Goal: Task Accomplishment & Management: Complete application form

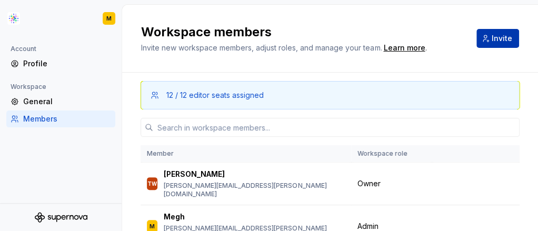
click at [492, 42] on span "Invite" at bounding box center [502, 38] width 21 height 11
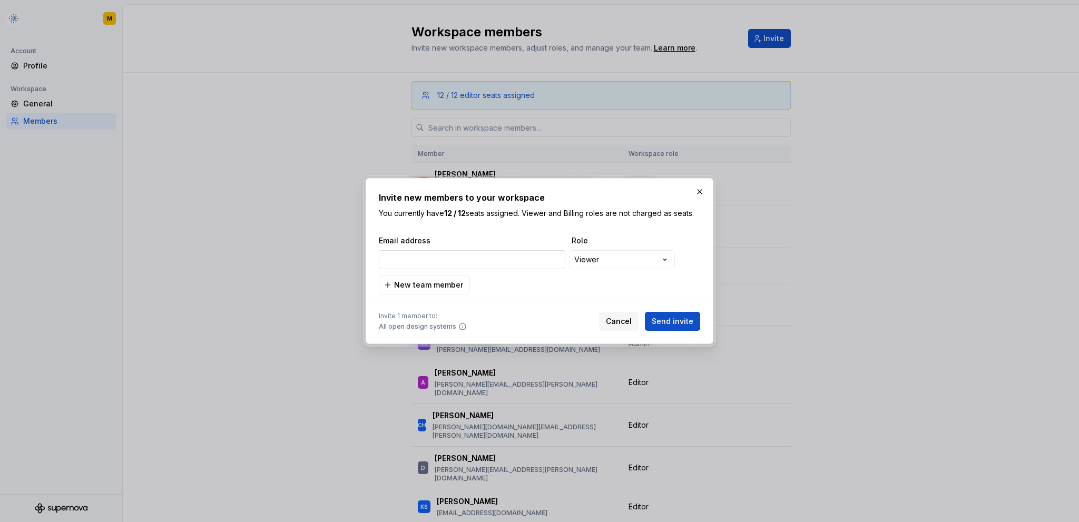
click at [539, 261] on input "email" at bounding box center [472, 259] width 186 height 19
paste input "[PERSON_NAME][EMAIL_ADDRESS][PERSON_NAME][DOMAIN_NAME]"
type input "[PERSON_NAME][EMAIL_ADDRESS][PERSON_NAME][DOMAIN_NAME]"
click at [438, 287] on span "New team member" at bounding box center [428, 285] width 69 height 11
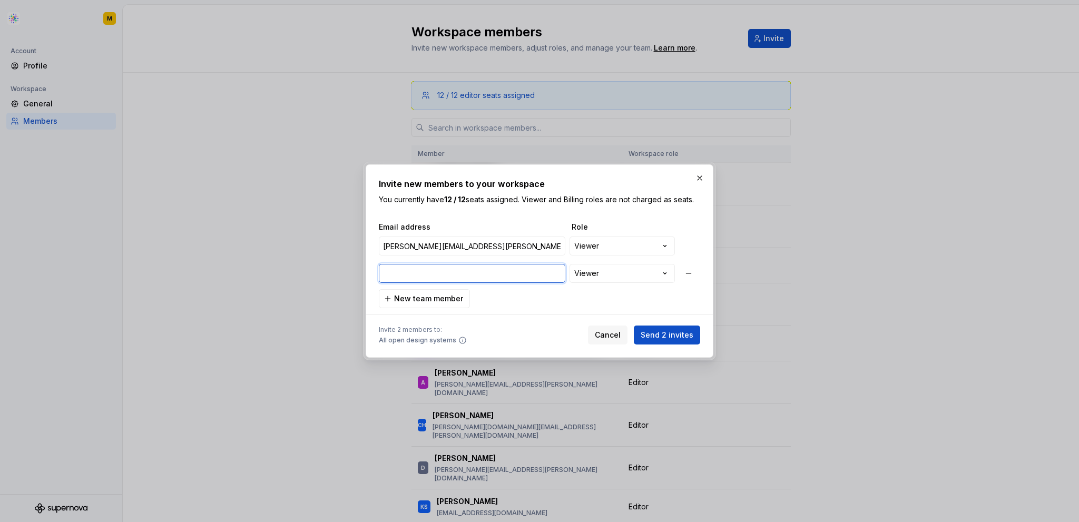
click at [460, 278] on input "email" at bounding box center [472, 273] width 186 height 19
paste input "[PERSON_NAME][EMAIL_ADDRESS][PERSON_NAME][DOMAIN_NAME]"
type input "[PERSON_NAME][EMAIL_ADDRESS][PERSON_NAME][DOMAIN_NAME]"
click at [445, 292] on button "New team member" at bounding box center [424, 298] width 91 height 19
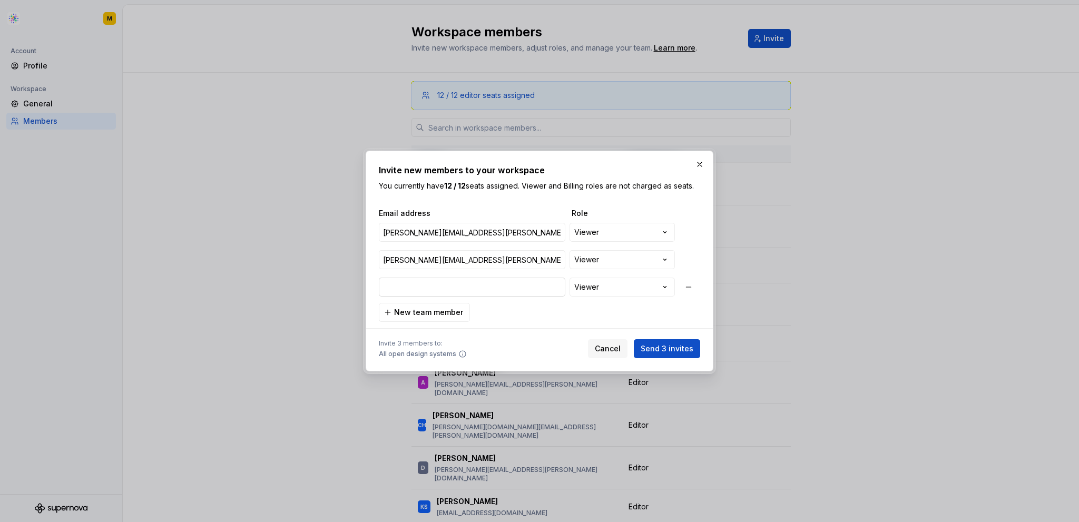
click at [500, 292] on input "email" at bounding box center [472, 287] width 186 height 19
paste input "[PERSON_NAME][EMAIL_ADDRESS][PERSON_NAME][DOMAIN_NAME]"
type input "[PERSON_NAME][EMAIL_ADDRESS][PERSON_NAME][DOMAIN_NAME]"
click at [447, 314] on span "New team member" at bounding box center [428, 312] width 69 height 11
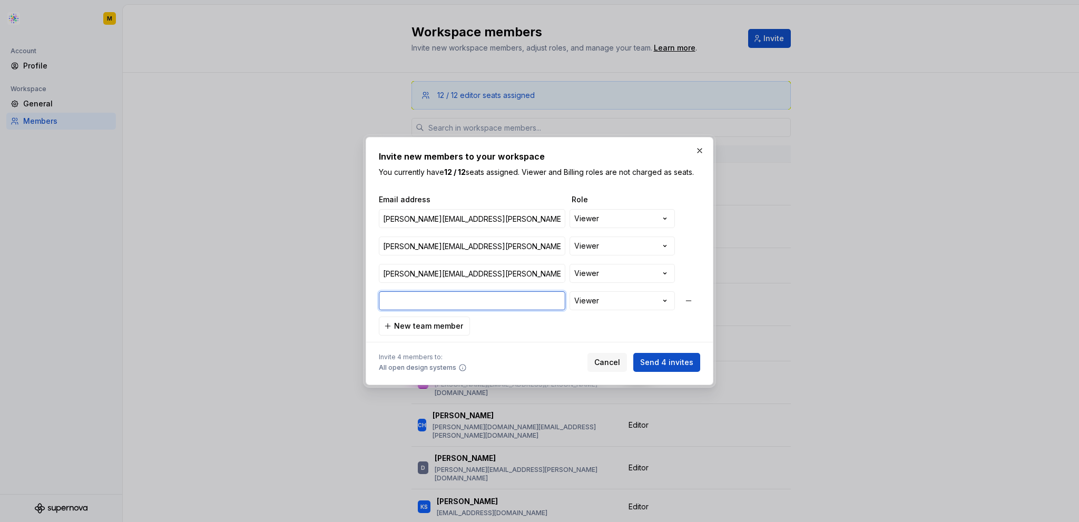
click at [477, 295] on input "email" at bounding box center [472, 300] width 186 height 19
paste input "[PERSON_NAME][EMAIL_ADDRESS][PERSON_NAME][PERSON_NAME][DOMAIN_NAME]"
type input "[PERSON_NAME][EMAIL_ADDRESS][PERSON_NAME][PERSON_NAME][DOMAIN_NAME]"
click at [406, 319] on button "New team member" at bounding box center [424, 326] width 91 height 19
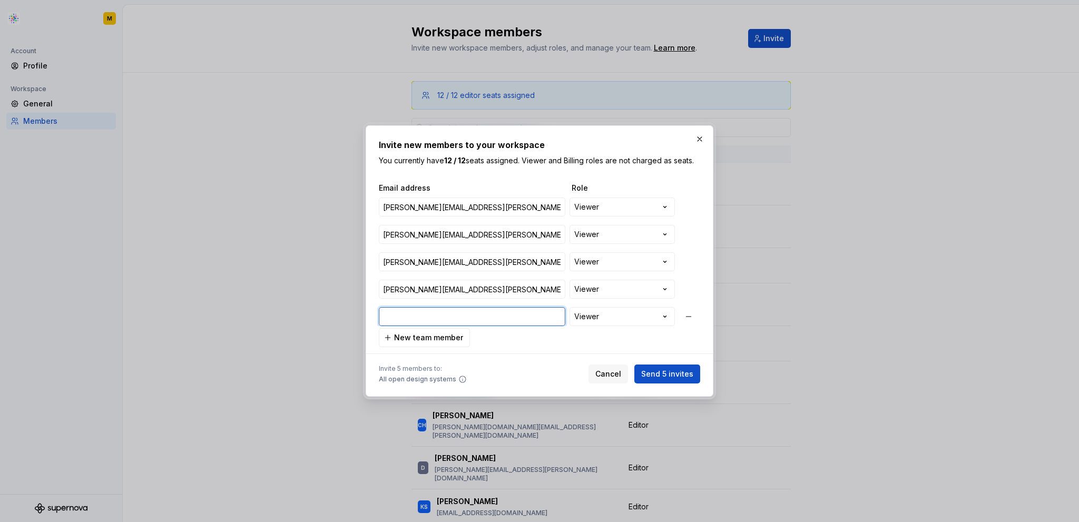
click at [447, 317] on input "email" at bounding box center [472, 316] width 186 height 19
paste input "[PERSON_NAME][EMAIL_ADDRESS][PERSON_NAME][PERSON_NAME][DOMAIN_NAME]"
type input "[PERSON_NAME][EMAIL_ADDRESS][PERSON_NAME][PERSON_NAME][DOMAIN_NAME]"
click at [435, 337] on span "New team member" at bounding box center [428, 337] width 69 height 11
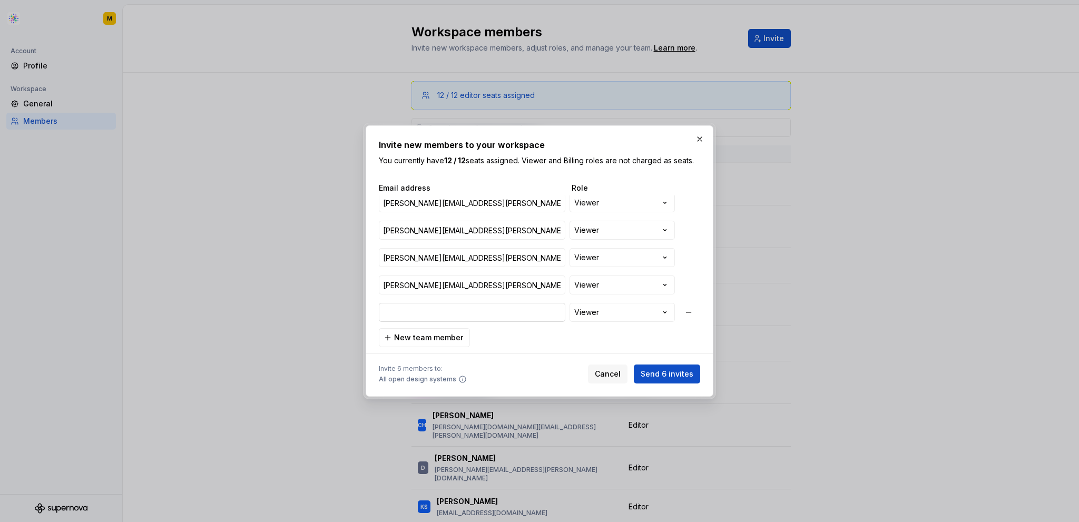
click at [453, 306] on input "email" at bounding box center [472, 312] width 186 height 19
paste input "[PERSON_NAME][EMAIL_ADDRESS][PERSON_NAME][PERSON_NAME][DOMAIN_NAME]"
type input "[PERSON_NAME][EMAIL_ADDRESS][PERSON_NAME][PERSON_NAME][DOMAIN_NAME]"
click at [437, 338] on span "New team member" at bounding box center [428, 337] width 69 height 11
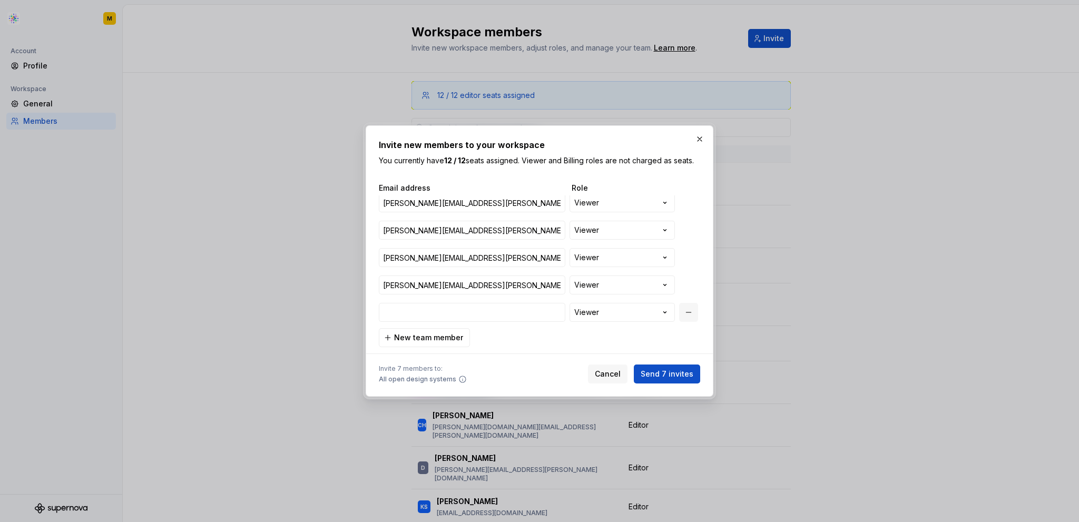
click at [685, 312] on button "button" at bounding box center [688, 312] width 19 height 19
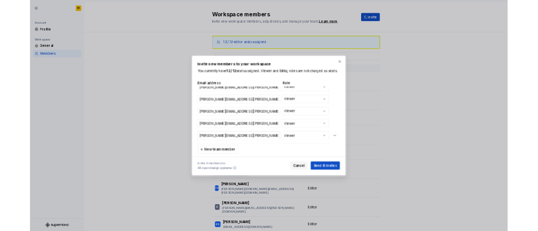
scroll to position [0, 0]
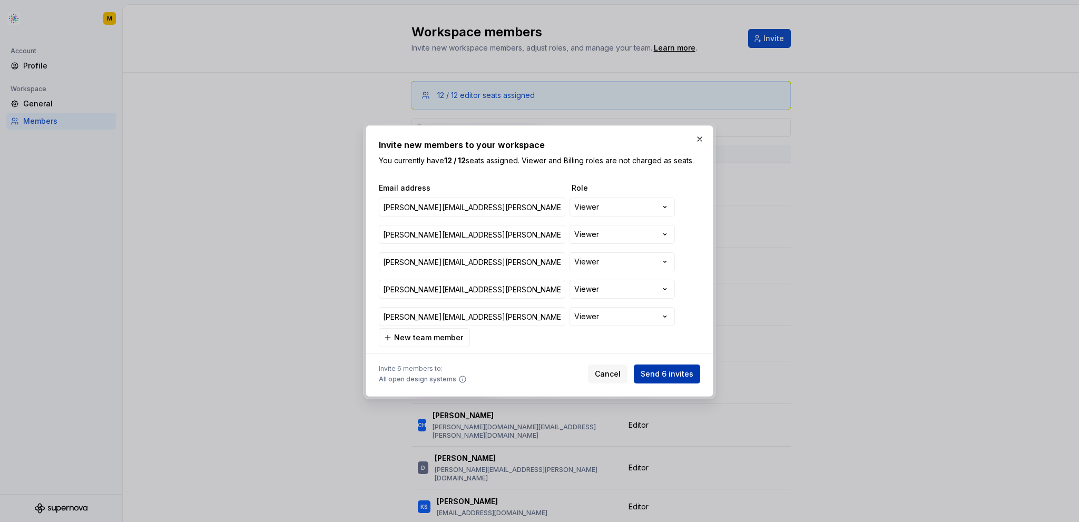
click at [670, 372] on span "Send 6 invites" at bounding box center [667, 374] width 53 height 11
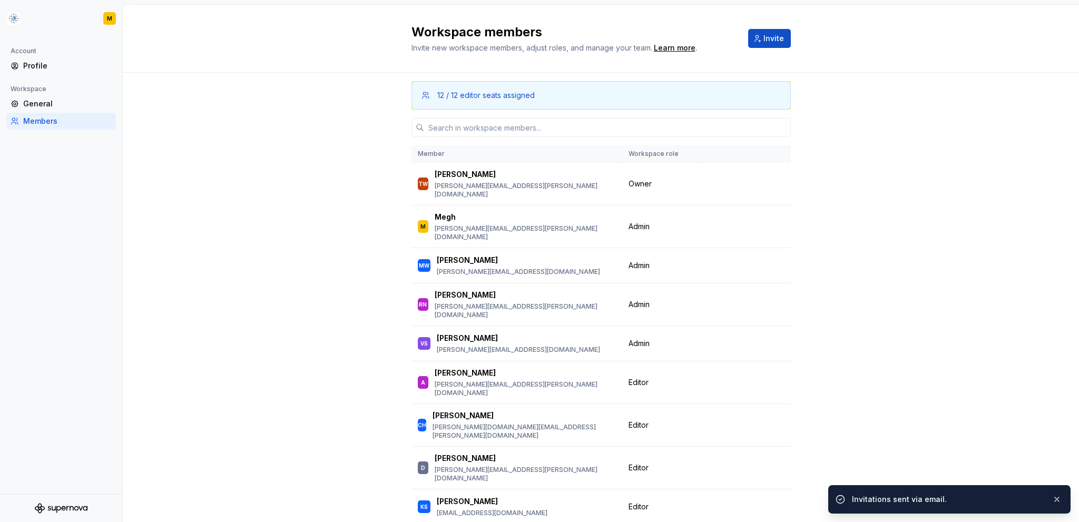
click at [851, 259] on div "12 / 12 editor seats assigned Member Workspace role TW [PERSON_NAME] [PERSON_NA…" at bounding box center [601, 331] width 956 height 517
click at [607, 128] on input "text" at bounding box center [607, 127] width 367 height 19
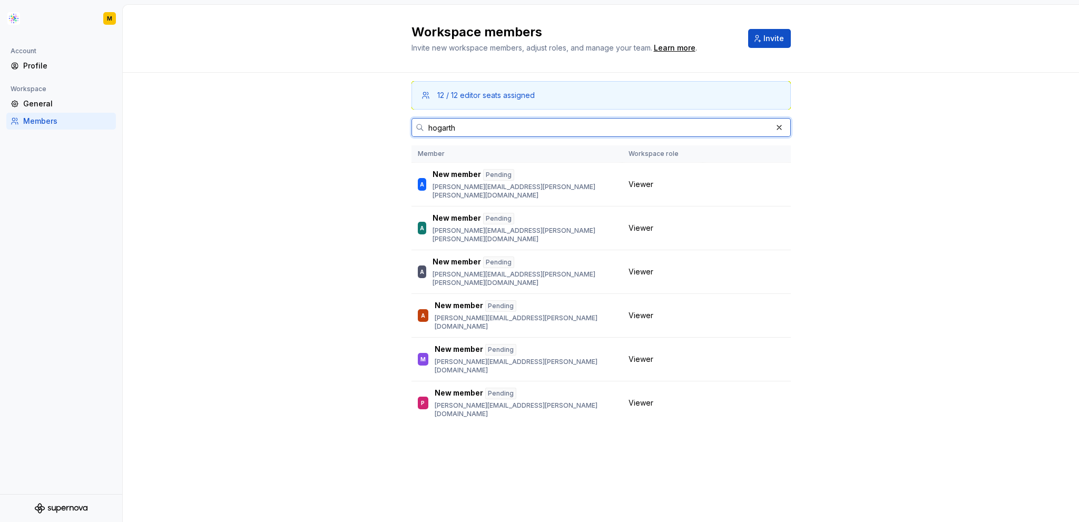
click at [607, 128] on input "hogarth" at bounding box center [598, 127] width 348 height 19
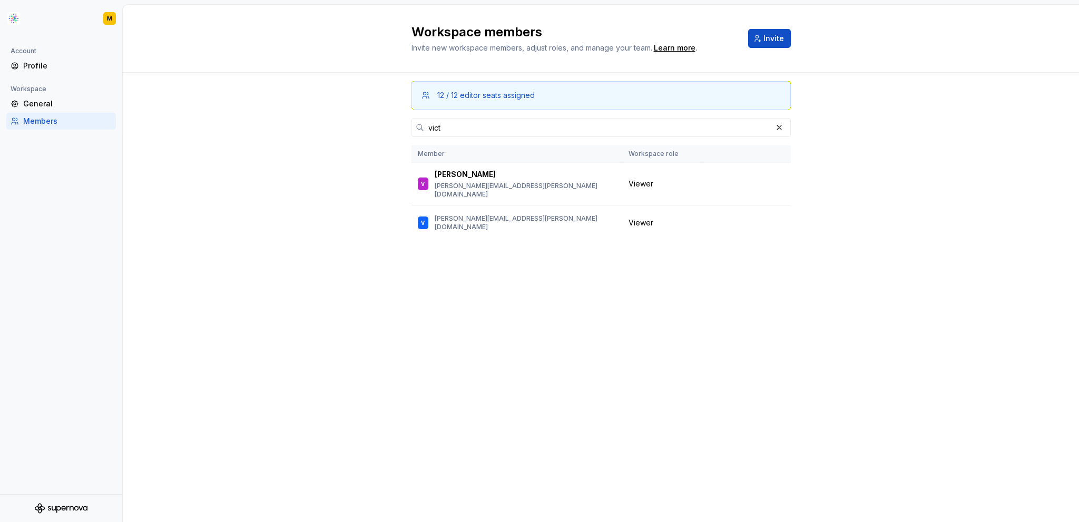
click at [300, 133] on div "12 / 12 editor seats assigned vict Member Workspace role V Victor [EMAIL_ADDRES…" at bounding box center [601, 297] width 956 height 449
click at [430, 126] on input "vict" at bounding box center [598, 127] width 348 height 19
type input "ana"
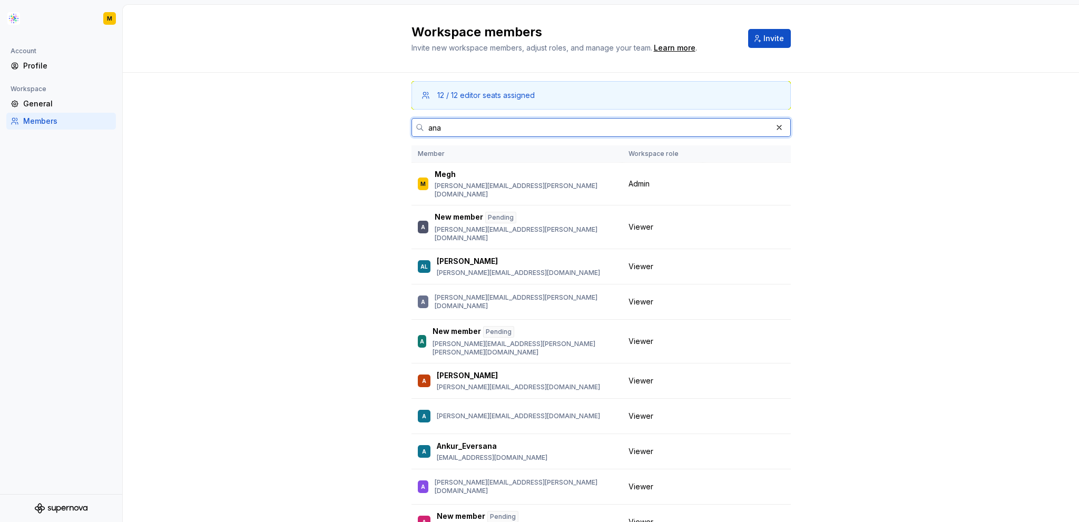
click at [430, 128] on input "ana" at bounding box center [598, 127] width 348 height 19
